Goal: Information Seeking & Learning: Learn about a topic

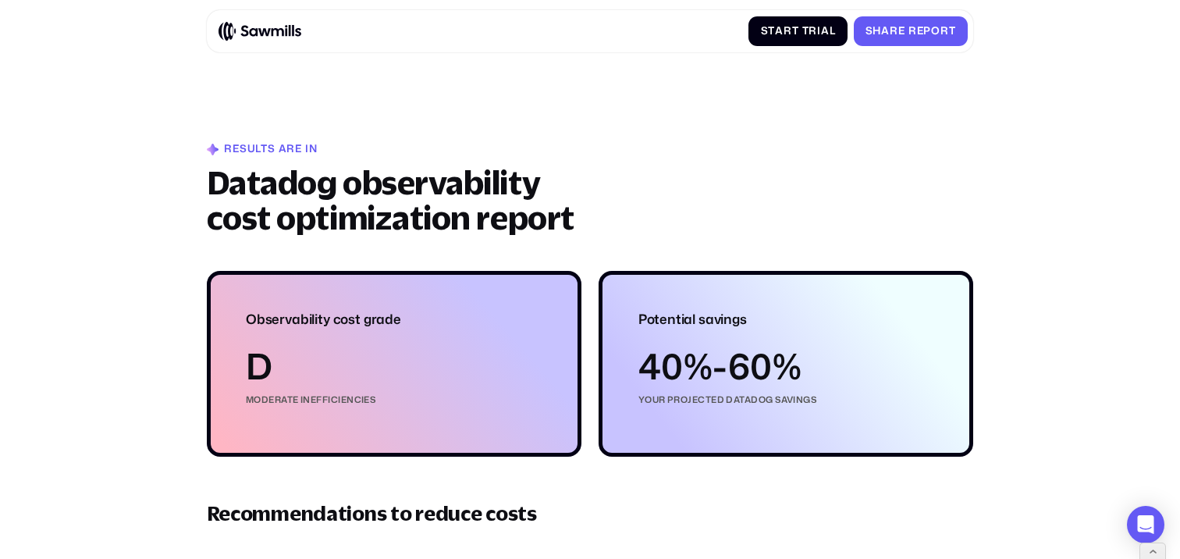
click at [339, 190] on h1 "Datadog observability cost optimization report" at bounding box center [401, 200] width 389 height 71
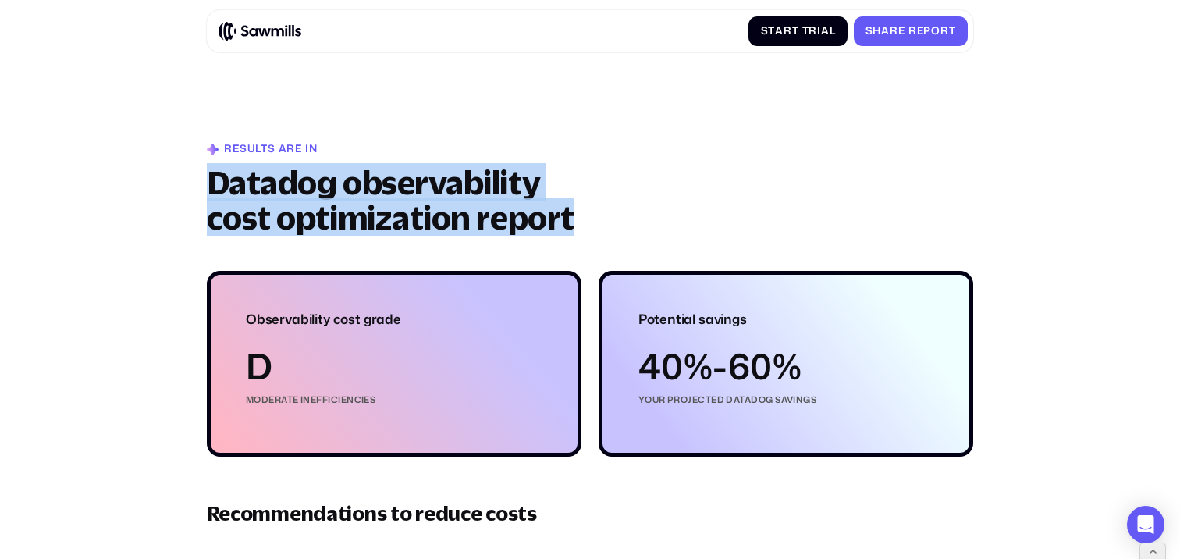
drag, startPoint x: 204, startPoint y: 183, endPoint x: 580, endPoint y: 226, distance: 378.5
copy h1 "Datadog observability cost optimization report"
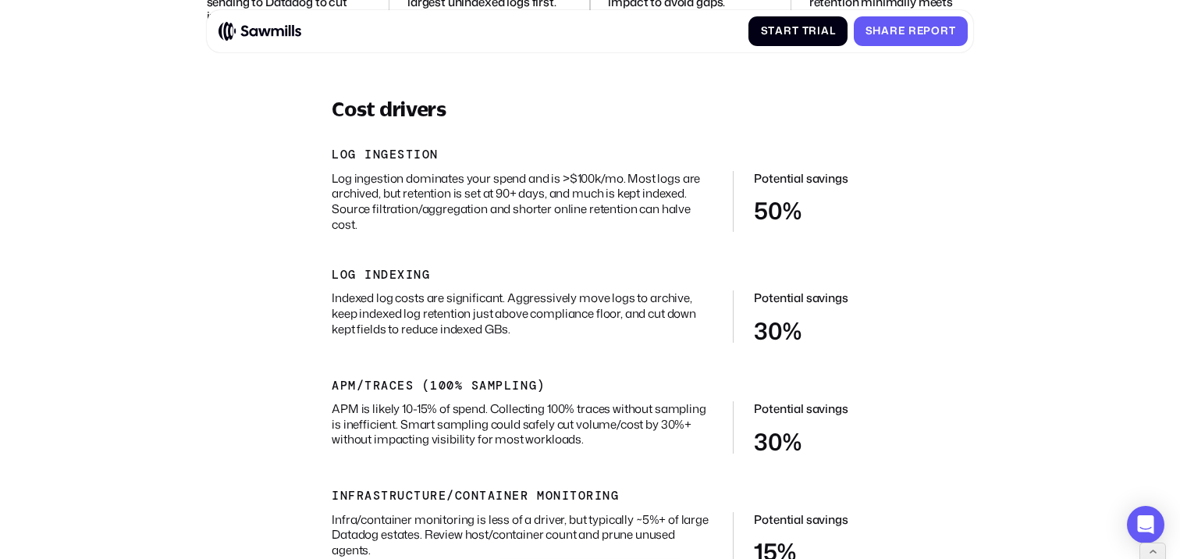
scroll to position [609, 0]
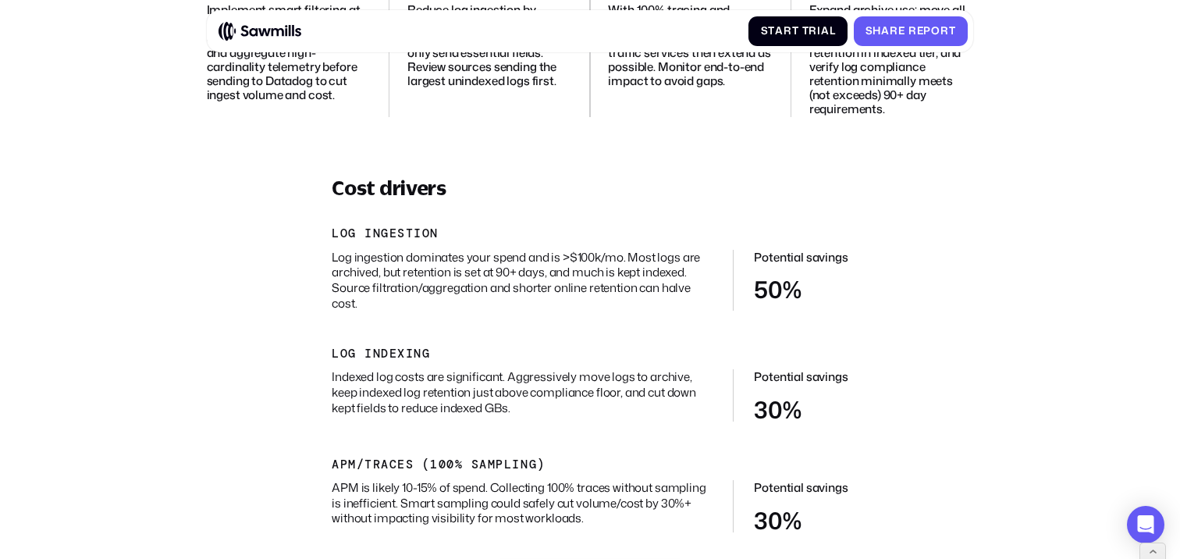
click at [606, 267] on p "Log ingestion dominates your spend and is >$100k/mo. Most logs are archived, bu…" at bounding box center [522, 281] width 381 height 62
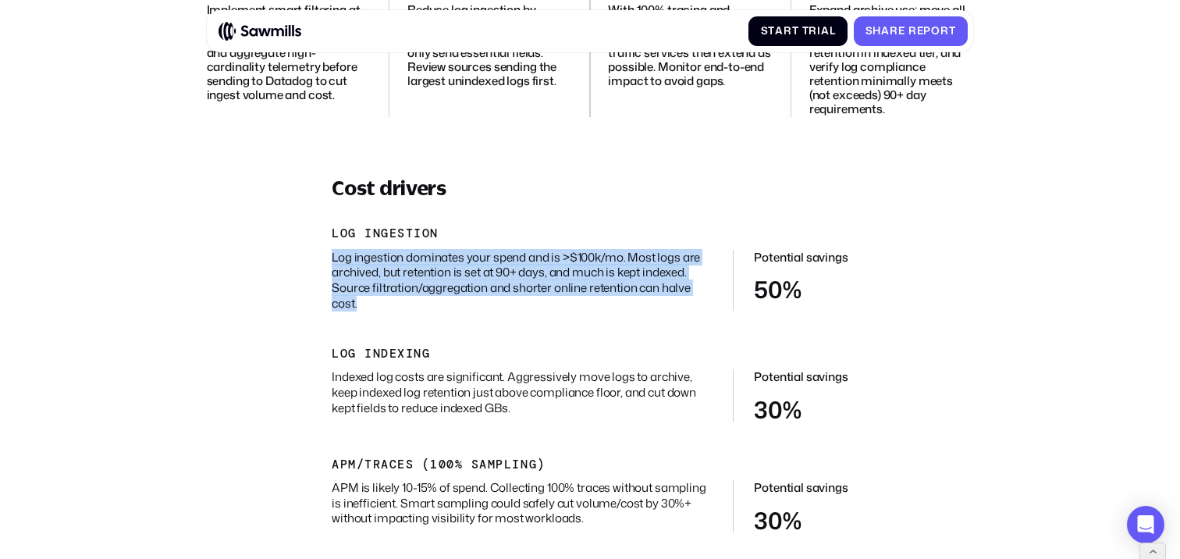
click at [606, 267] on p "Log ingestion dominates your spend and is >$100k/mo. Most logs are archived, bu…" at bounding box center [522, 281] width 381 height 62
click at [581, 267] on p "Log ingestion dominates your spend and is >$100k/mo. Most logs are archived, bu…" at bounding box center [522, 281] width 381 height 62
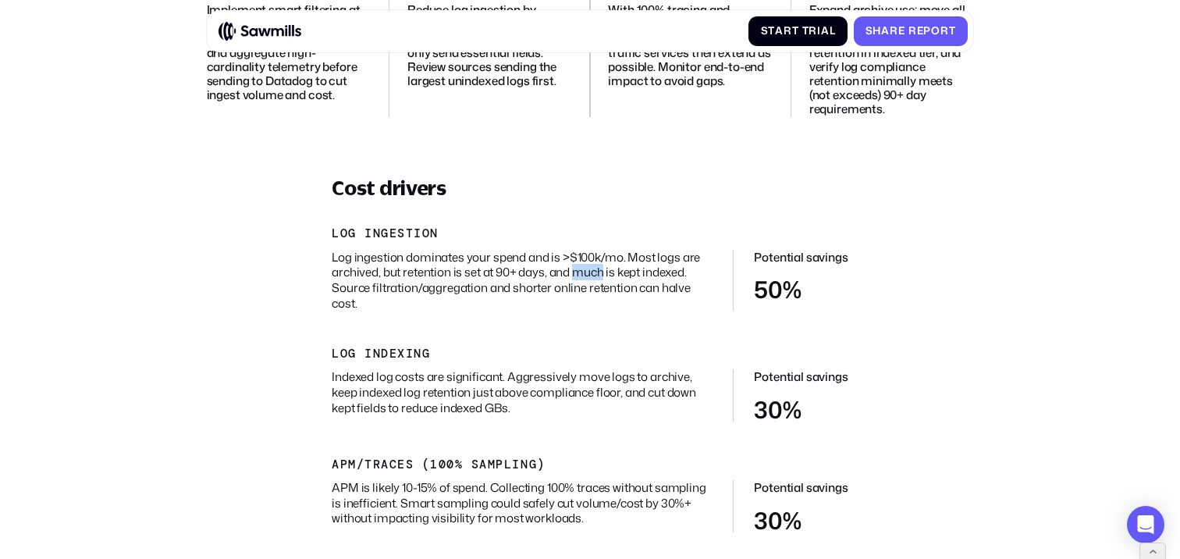
click at [581, 267] on p "Log ingestion dominates your spend and is >$100k/mo. Most logs are archived, bu…" at bounding box center [522, 281] width 381 height 62
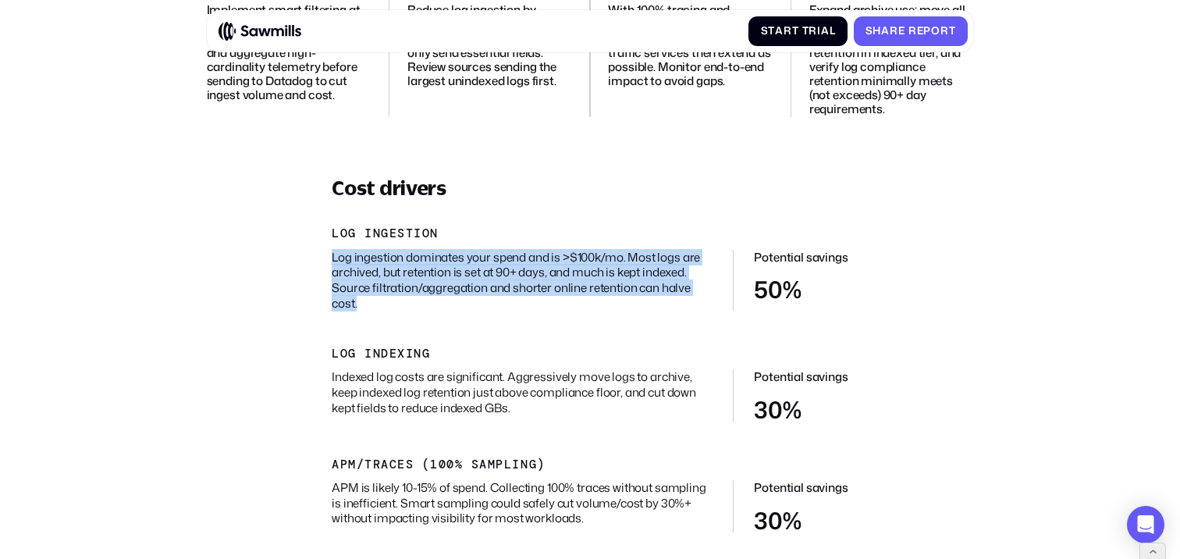
click at [581, 267] on p "Log ingestion dominates your spend and is >$100k/mo. Most logs are archived, bu…" at bounding box center [522, 281] width 381 height 62
click at [547, 275] on p "Log ingestion dominates your spend and is >$100k/mo. Most logs are archived, bu…" at bounding box center [522, 281] width 381 height 62
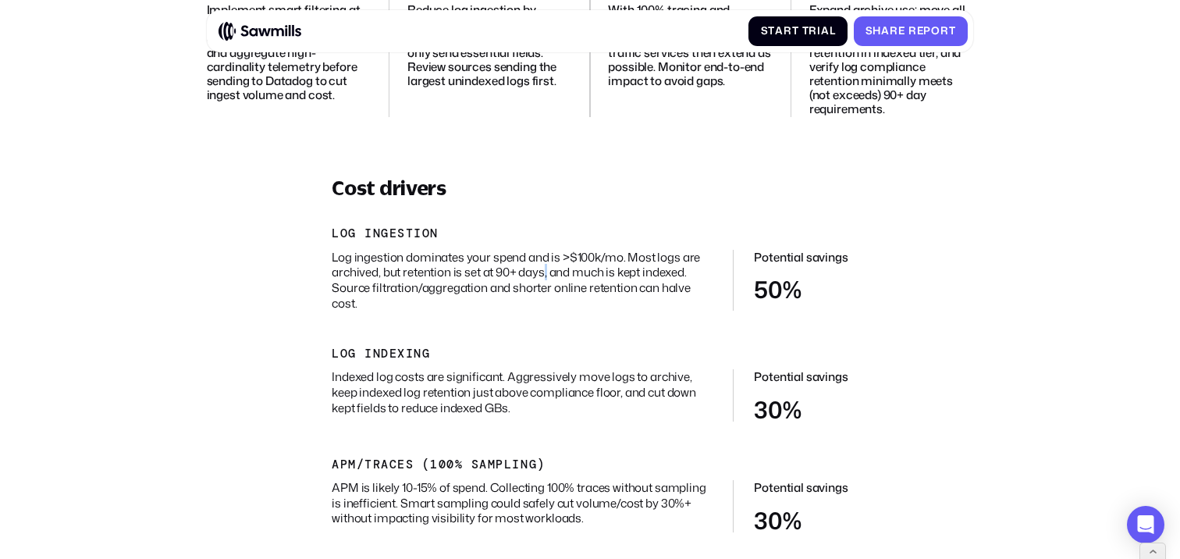
click at [547, 275] on p "Log ingestion dominates your spend and is >$100k/mo. Most logs are archived, bu…" at bounding box center [522, 281] width 381 height 62
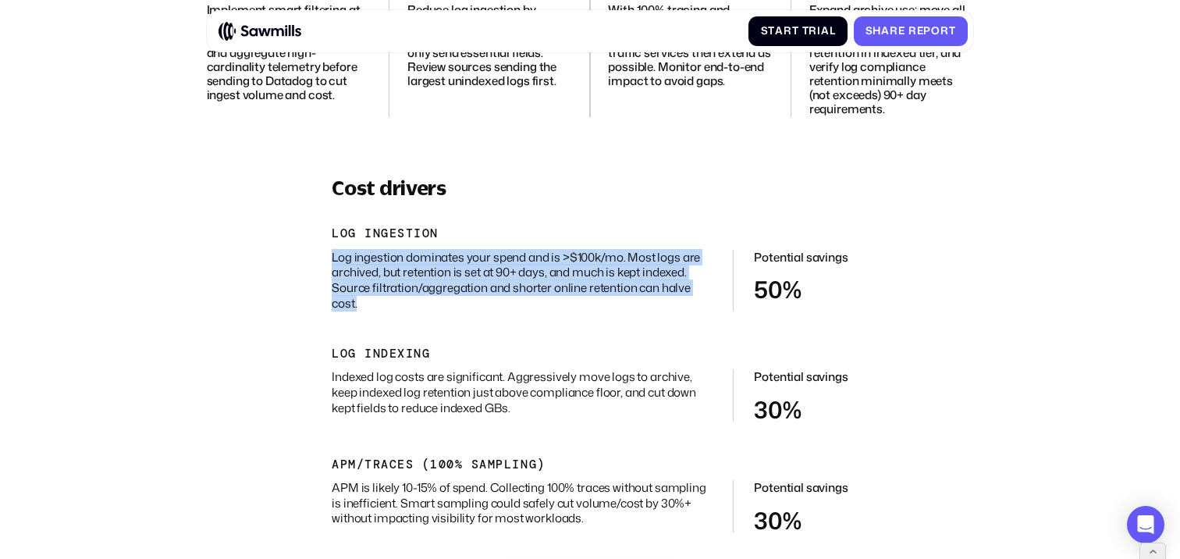
click at [547, 275] on p "Log ingestion dominates your spend and is >$100k/mo. Most logs are archived, bu…" at bounding box center [522, 281] width 381 height 62
